Goal: Obtain resource: Obtain resource

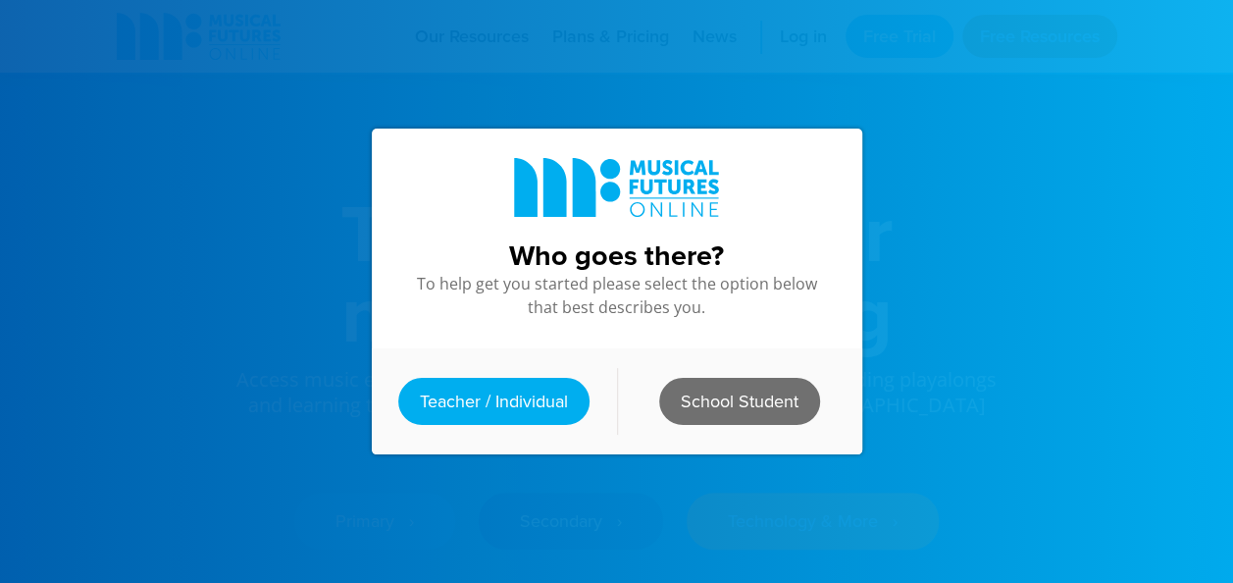
click at [699, 396] on link "School Student" at bounding box center [739, 401] width 161 height 47
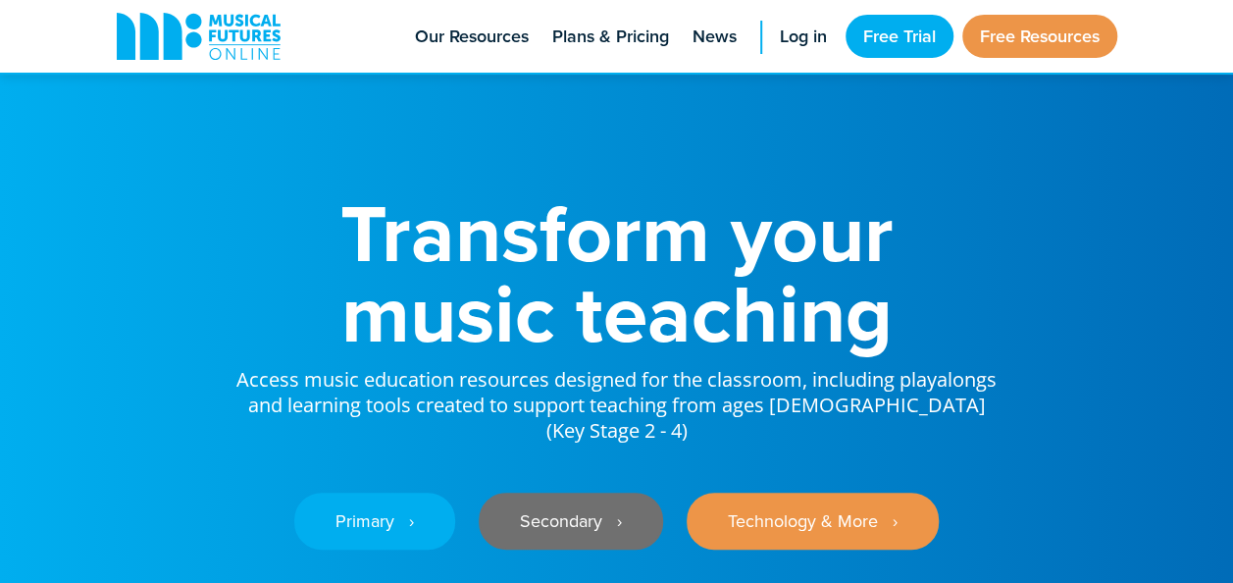
click at [611, 520] on link "Secondary ‎‏‏‎ ‎ ›" at bounding box center [571, 520] width 184 height 57
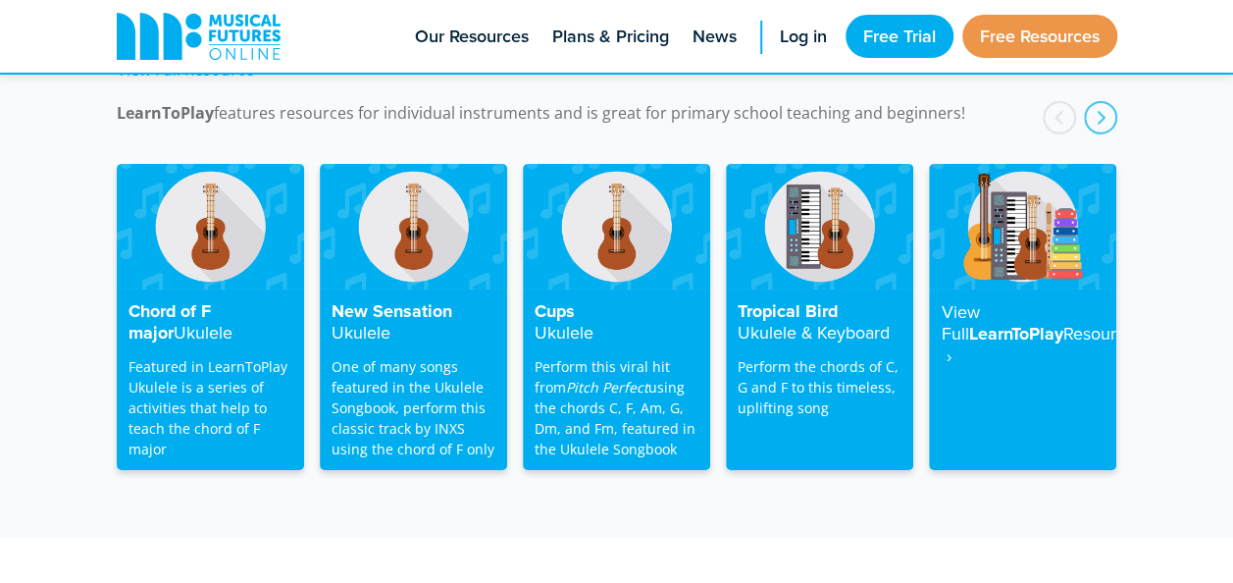
scroll to position [3285, 0]
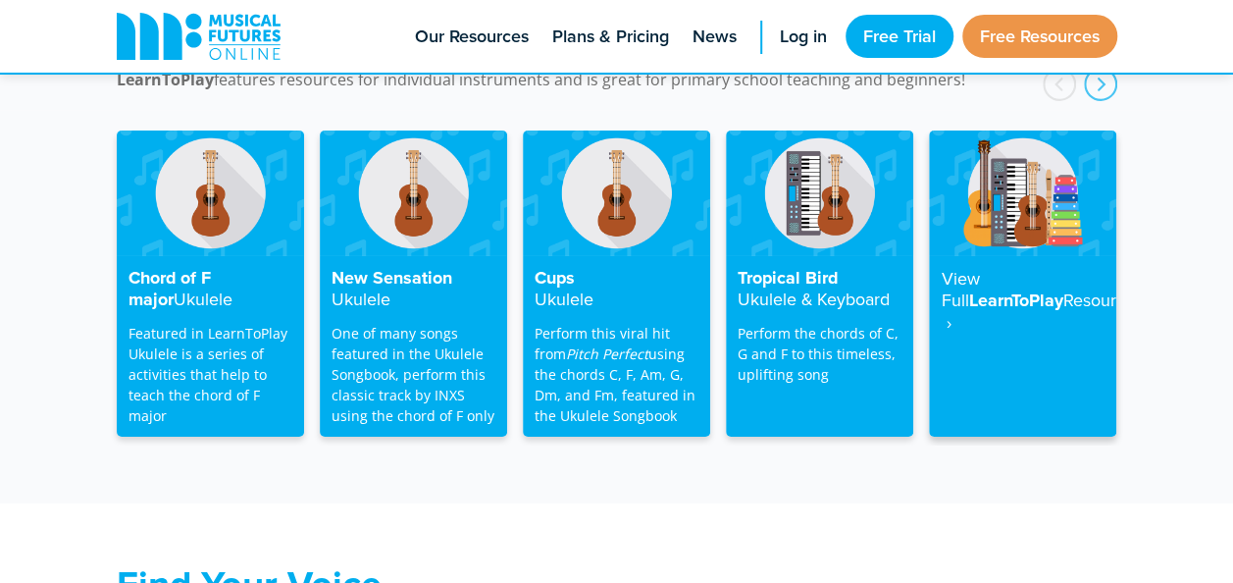
click at [974, 266] on strong "View Full" at bounding box center [960, 289] width 38 height 47
